Goal: Task Accomplishment & Management: Manage account settings

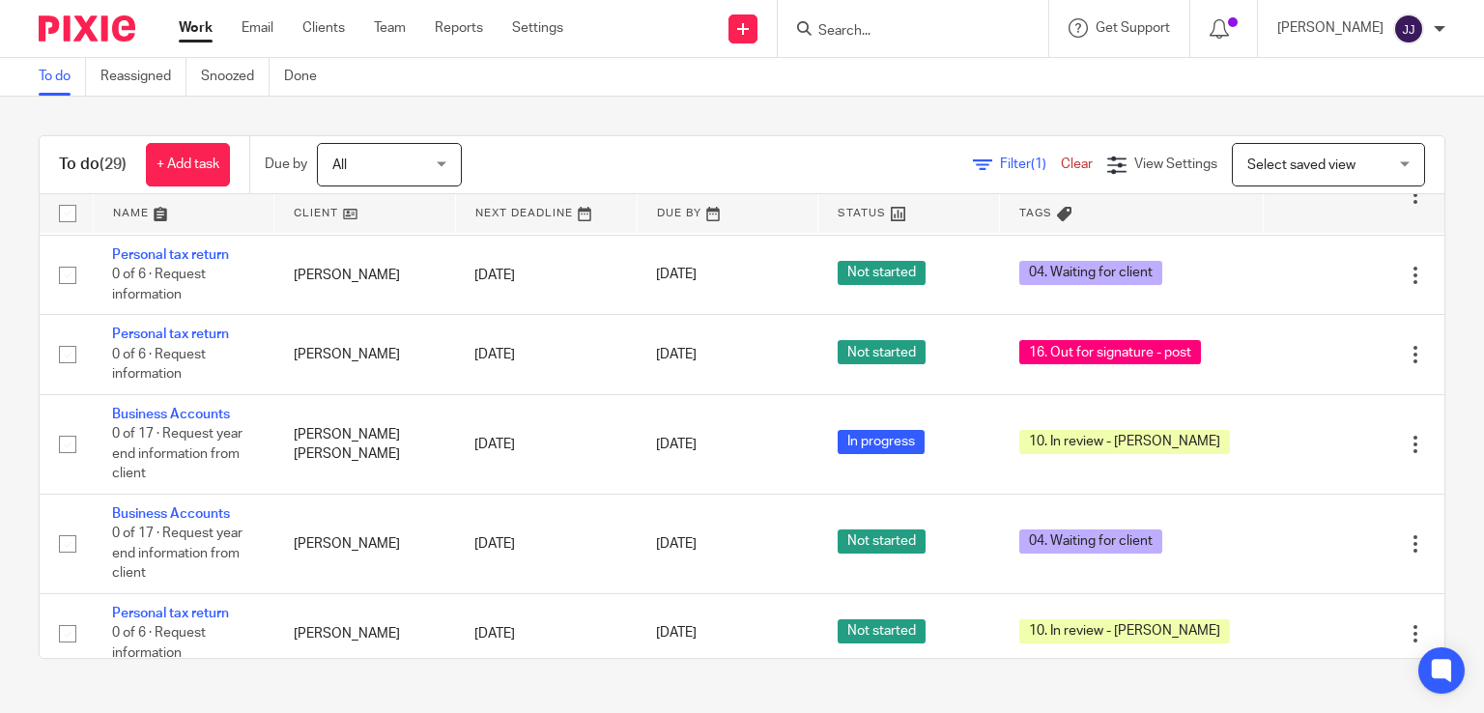
scroll to position [2430, 0]
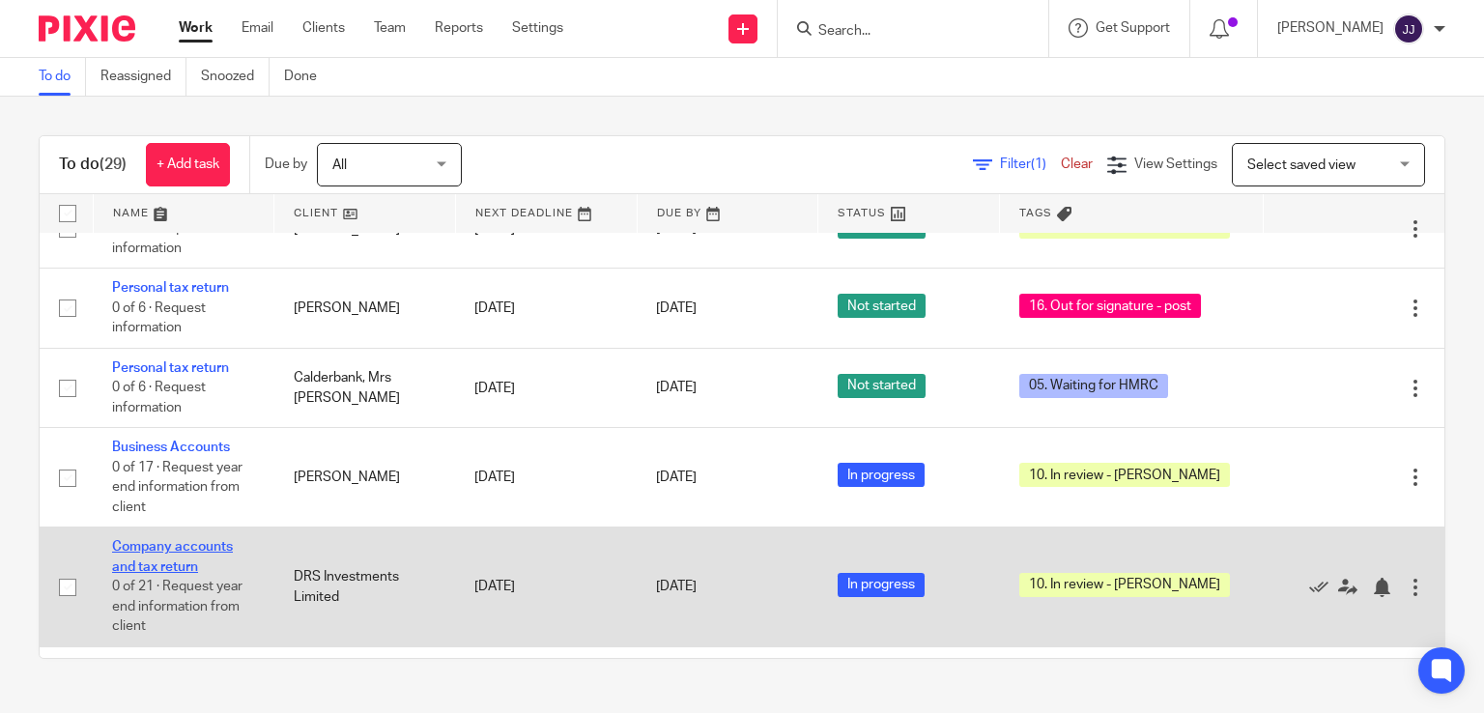
click at [141, 573] on link "Company accounts and tax return" at bounding box center [172, 556] width 121 height 33
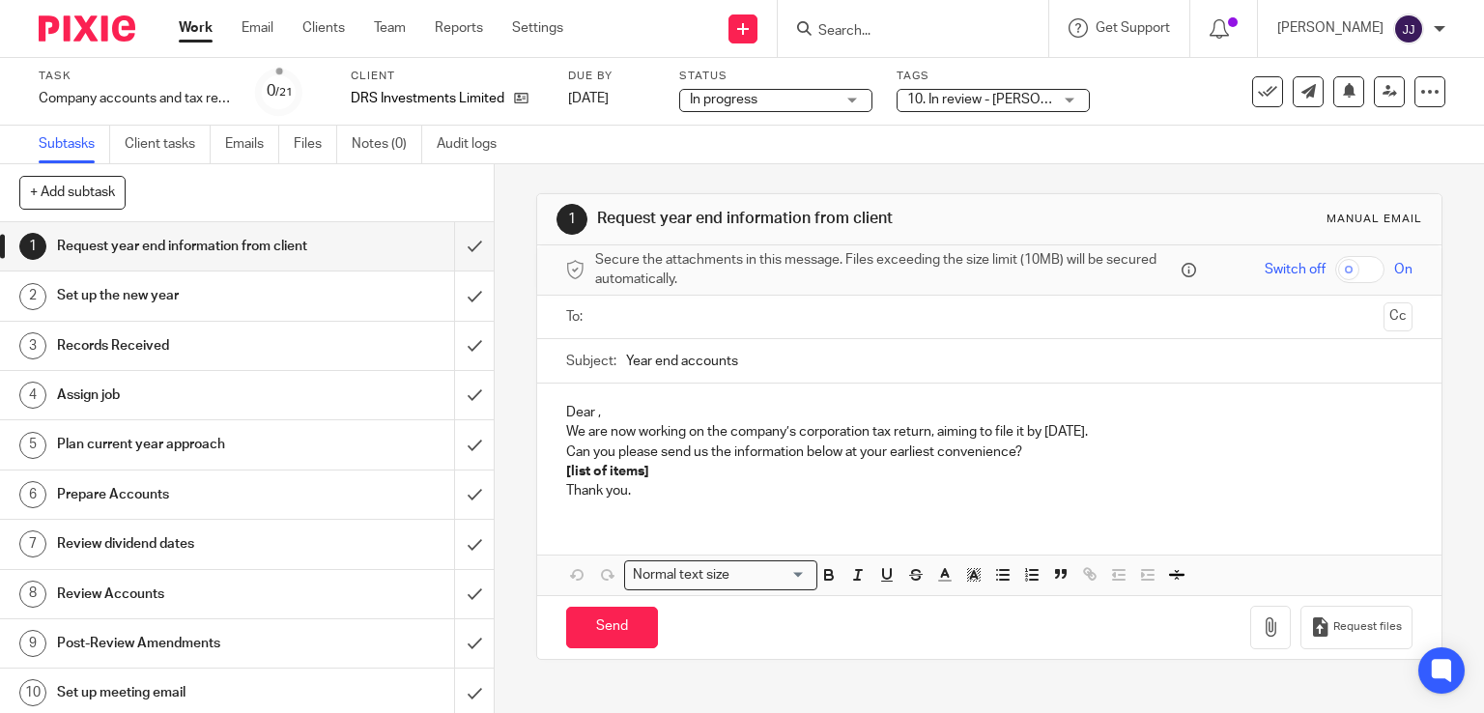
click at [939, 103] on span "10. In review - [PERSON_NAME]" at bounding box center [1002, 100] width 191 height 14
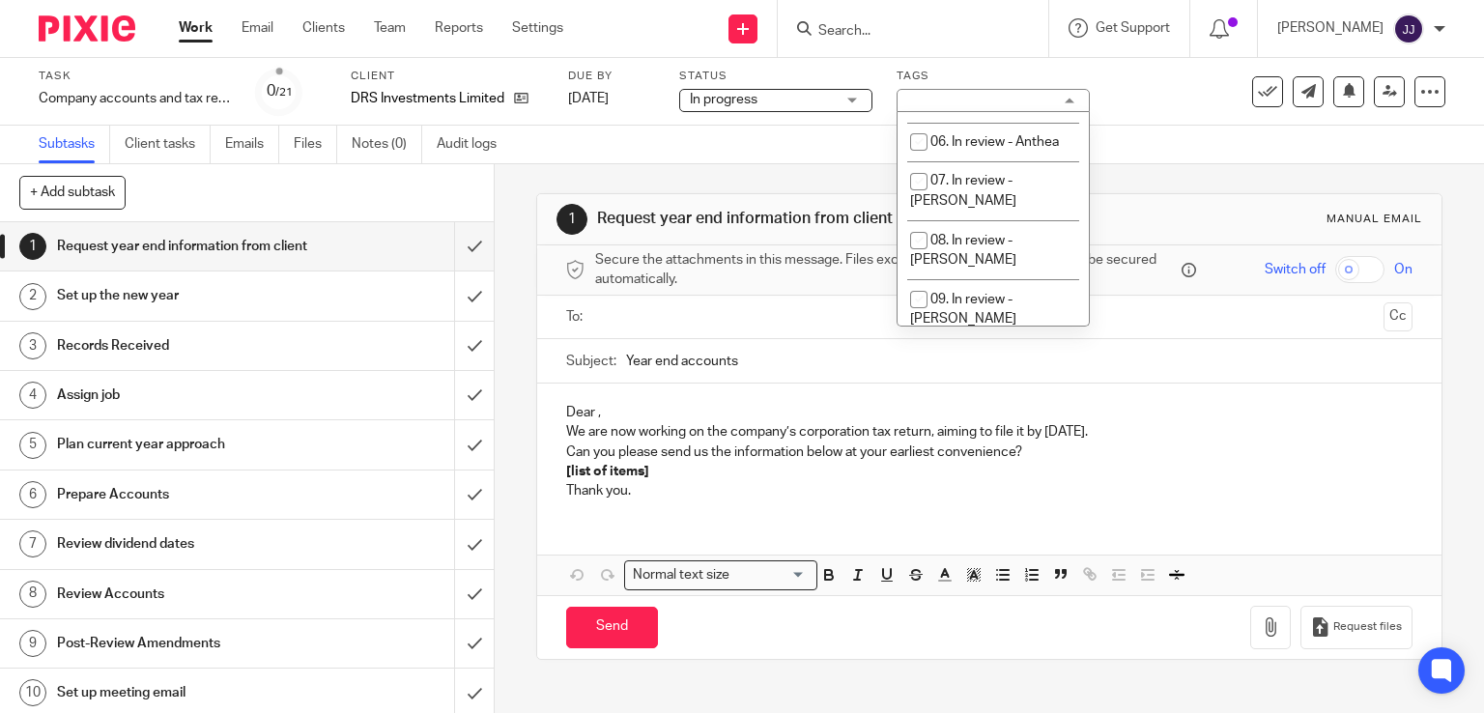
scroll to position [372, 0]
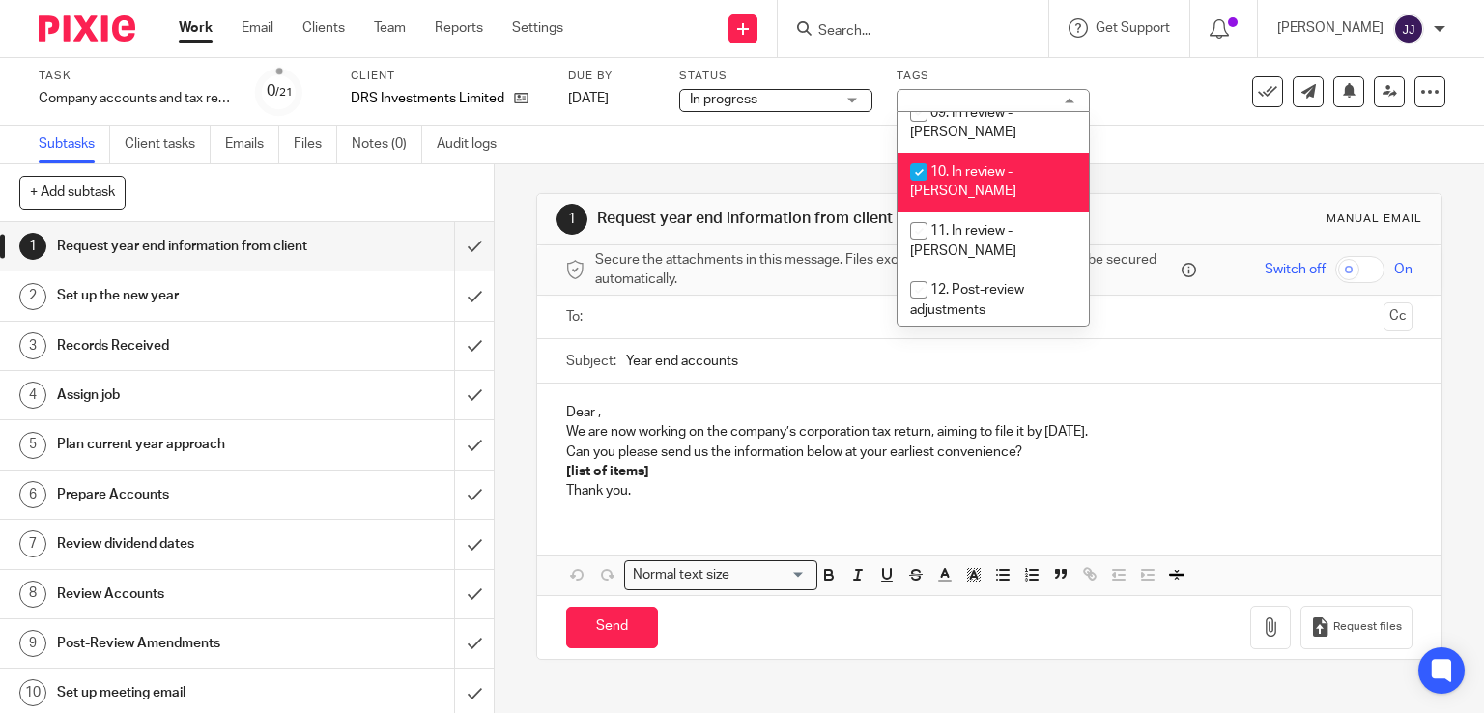
click at [1000, 153] on li "10. In review - [PERSON_NAME]" at bounding box center [993, 182] width 191 height 59
checkbox input "false"
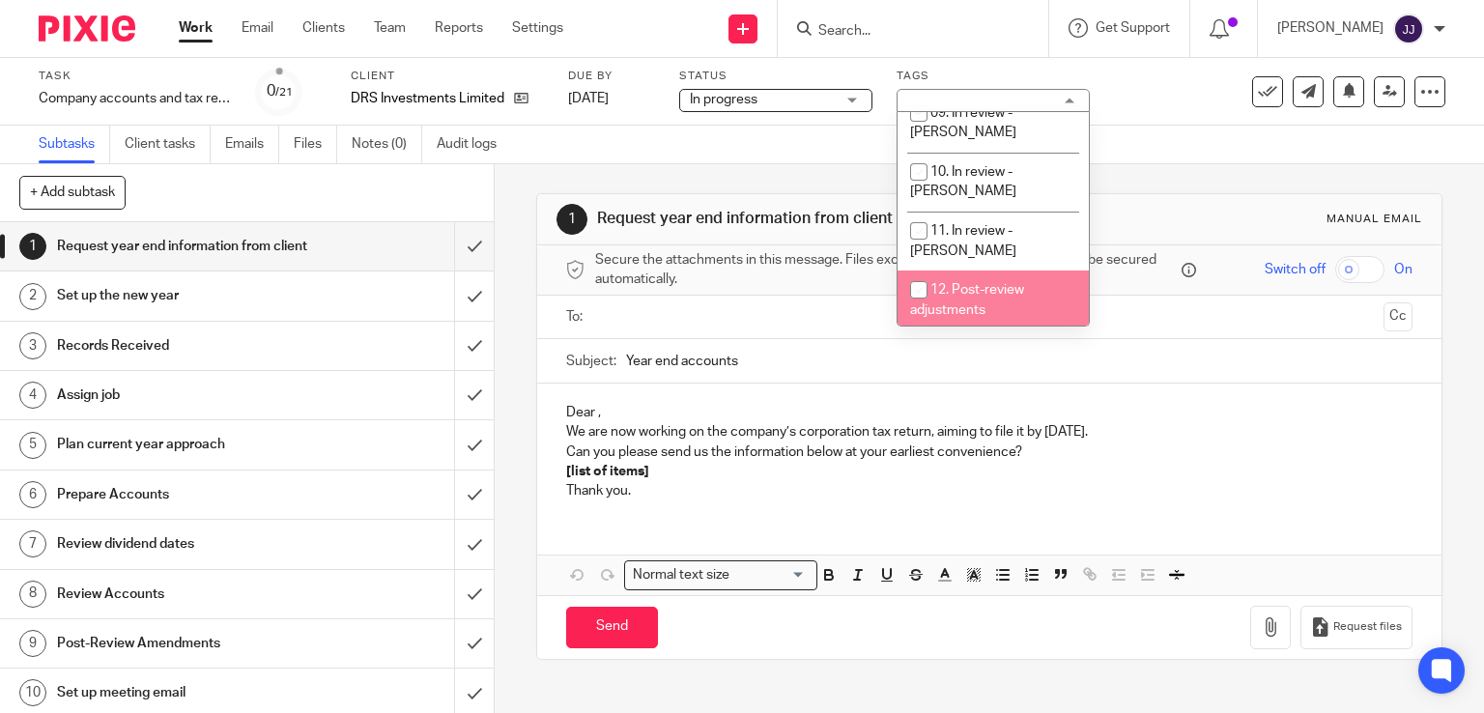
click at [1020, 271] on li "12. Post-review adjustments" at bounding box center [993, 300] width 191 height 59
checkbox input "true"
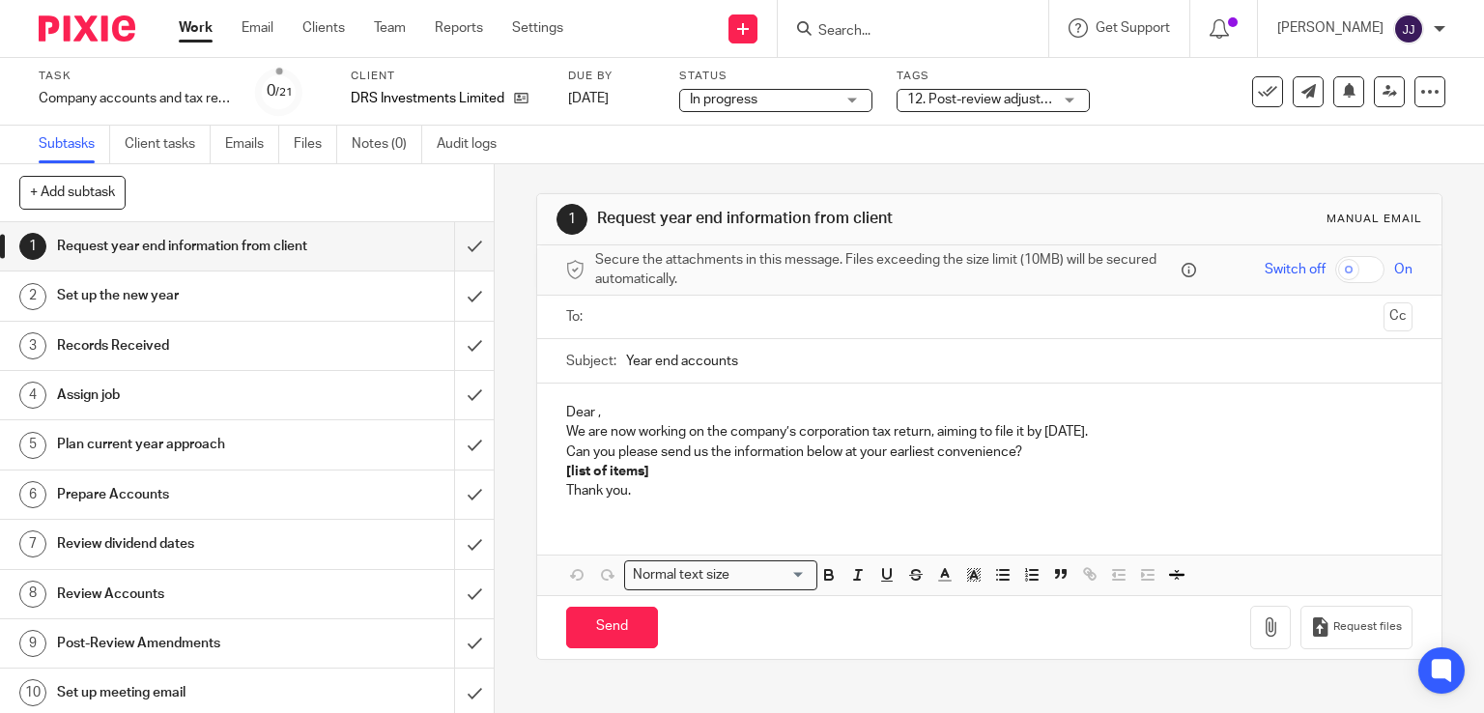
click at [204, 32] on link "Work" at bounding box center [196, 27] width 34 height 19
